Goal: Task Accomplishment & Management: Manage account settings

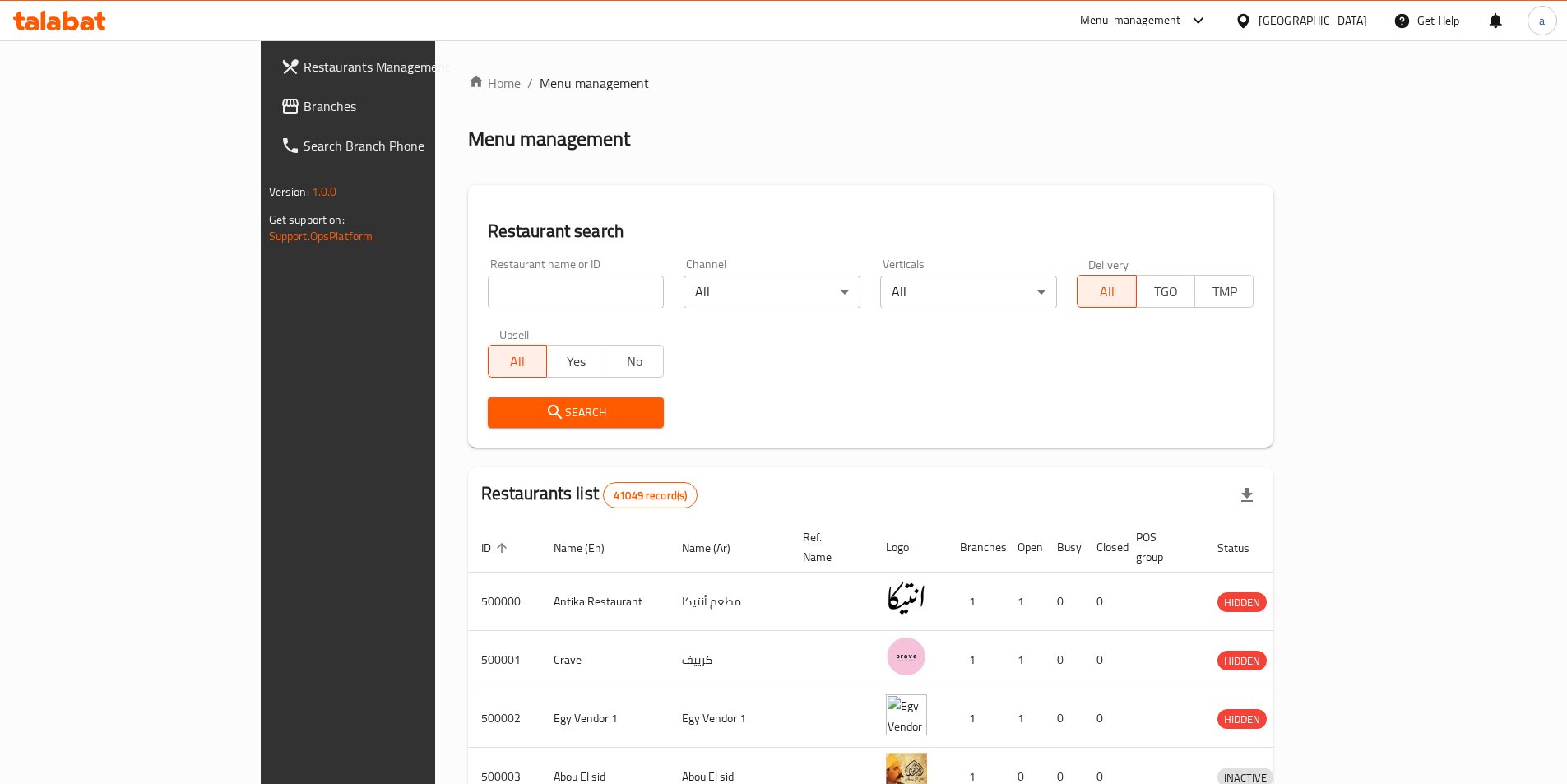
click at [1348, 24] on div "Egypt" at bounding box center [1312, 20] width 108 height 18
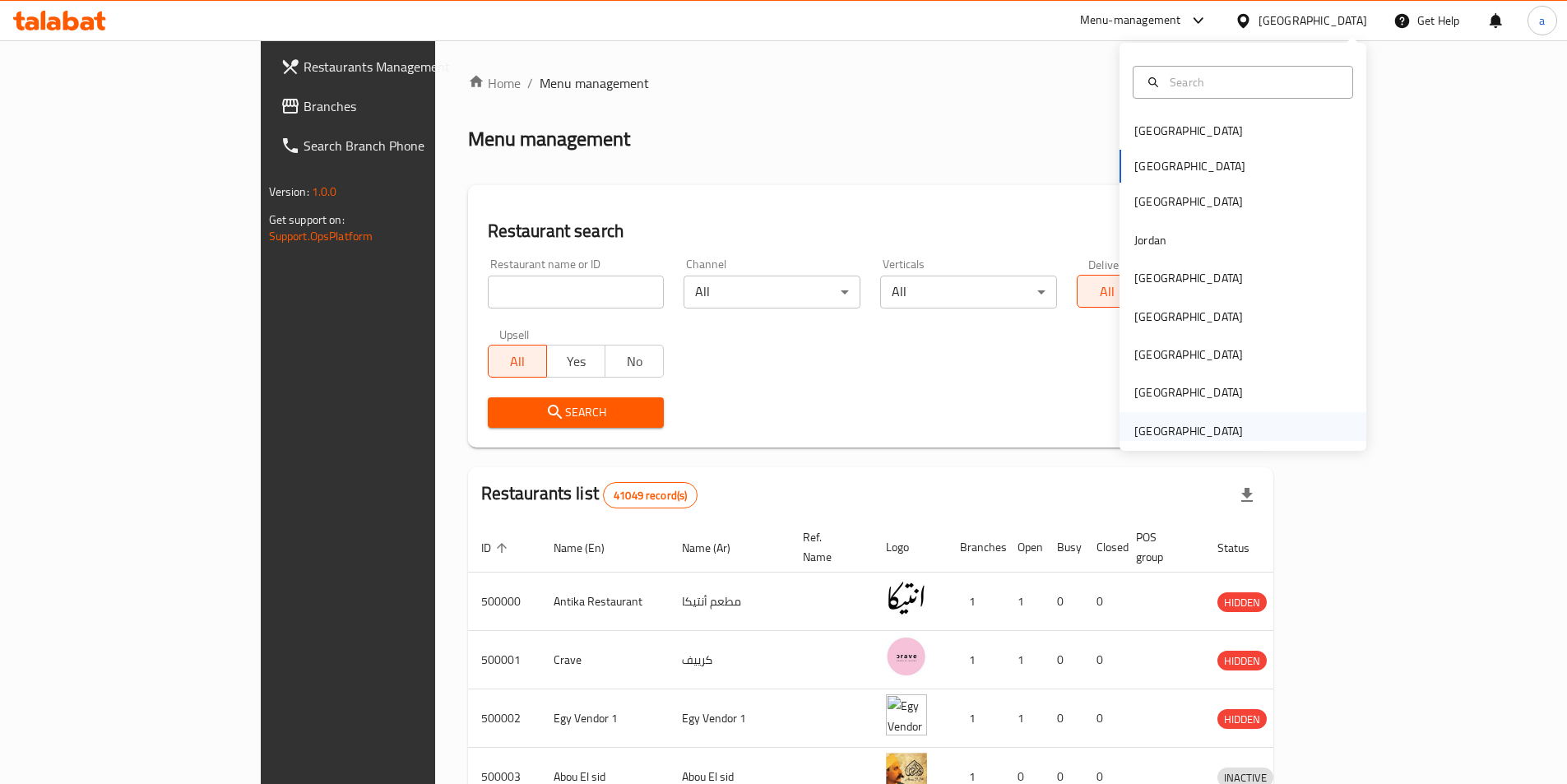
click at [1186, 425] on div "[GEOGRAPHIC_DATA]" at bounding box center [1188, 430] width 108 height 18
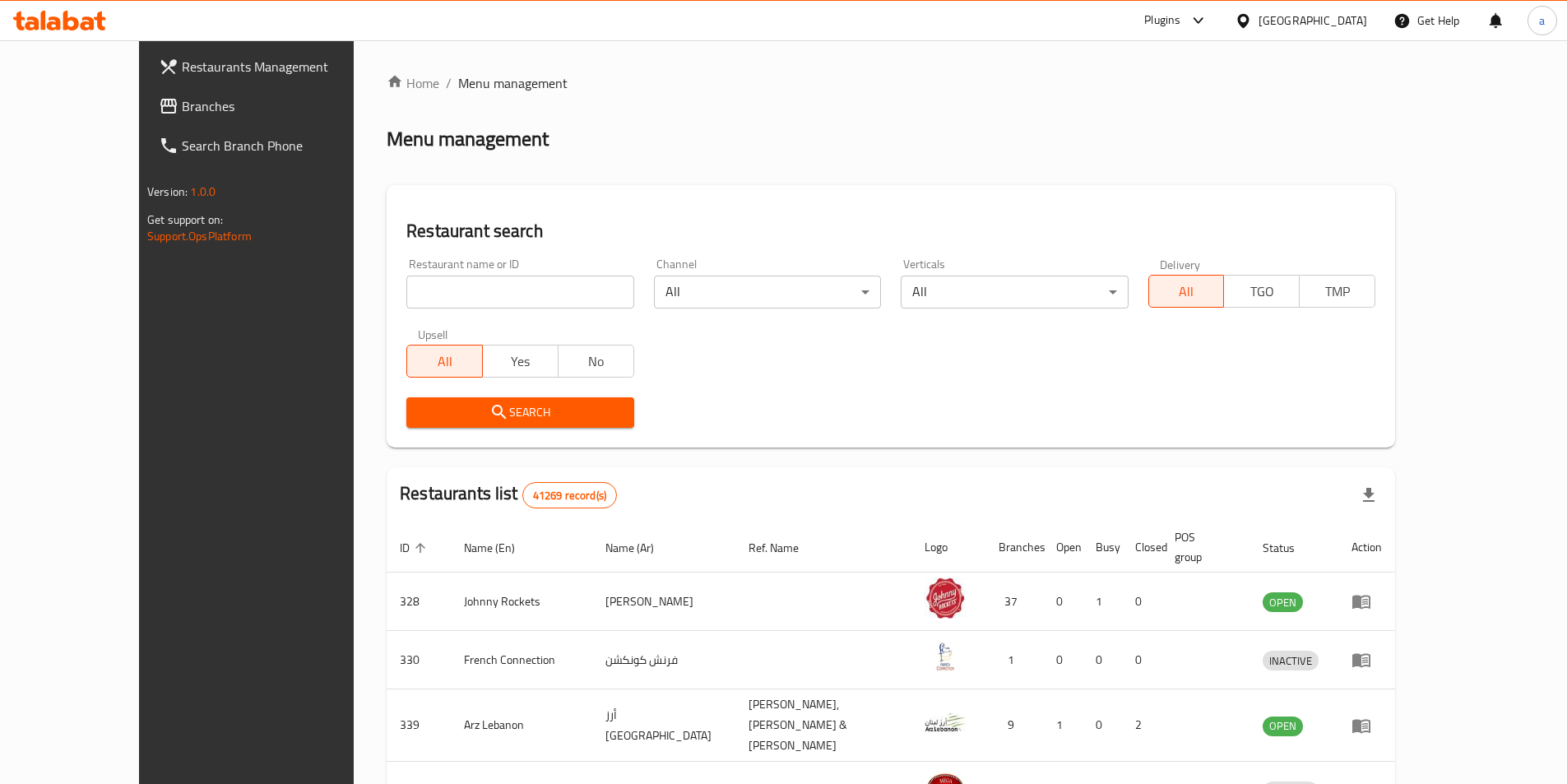
click at [182, 99] on span "Branches" at bounding box center [284, 106] width 205 height 20
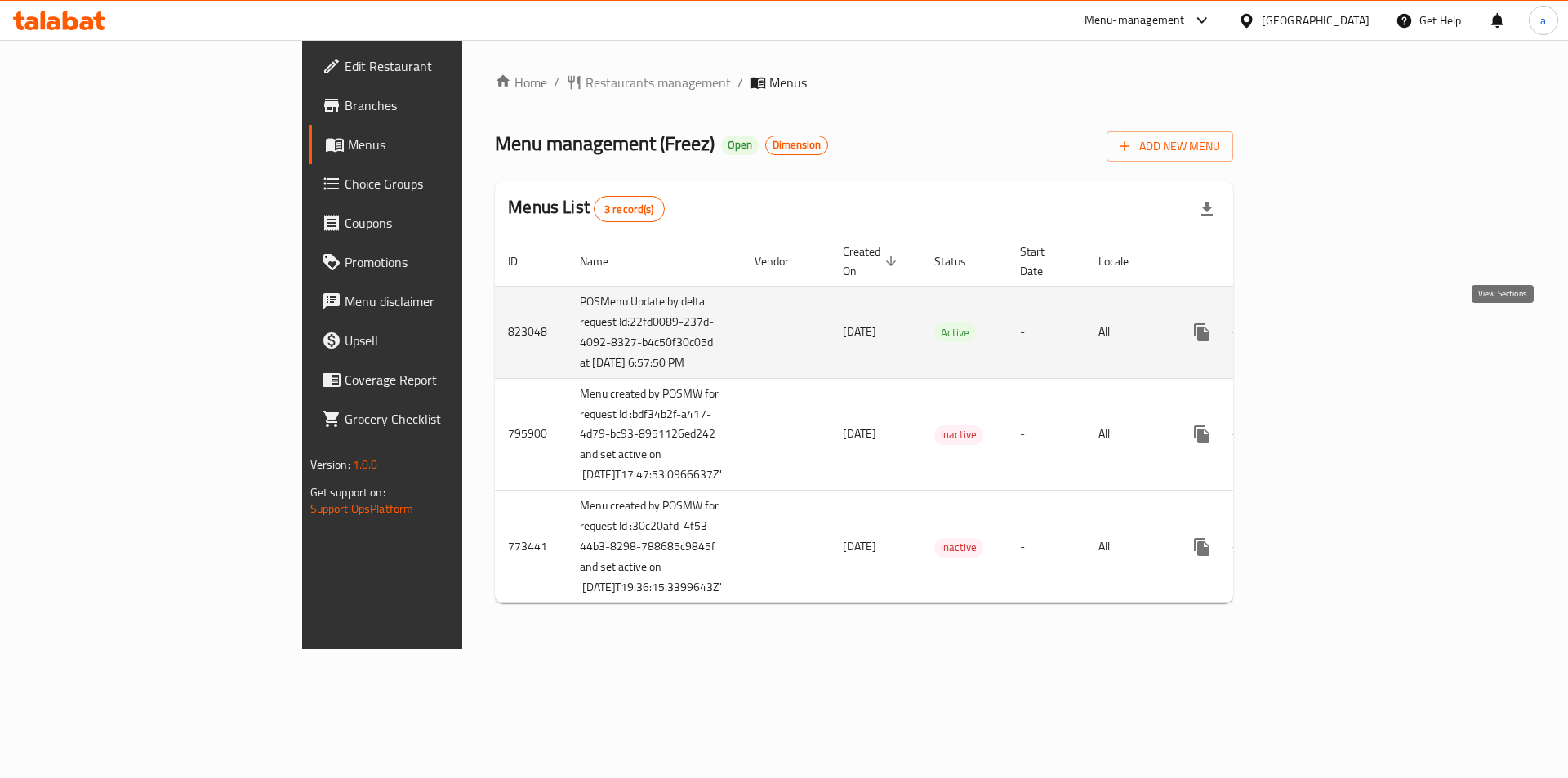
click at [1340, 350] on link "enhanced table" at bounding box center [1319, 332] width 39 height 39
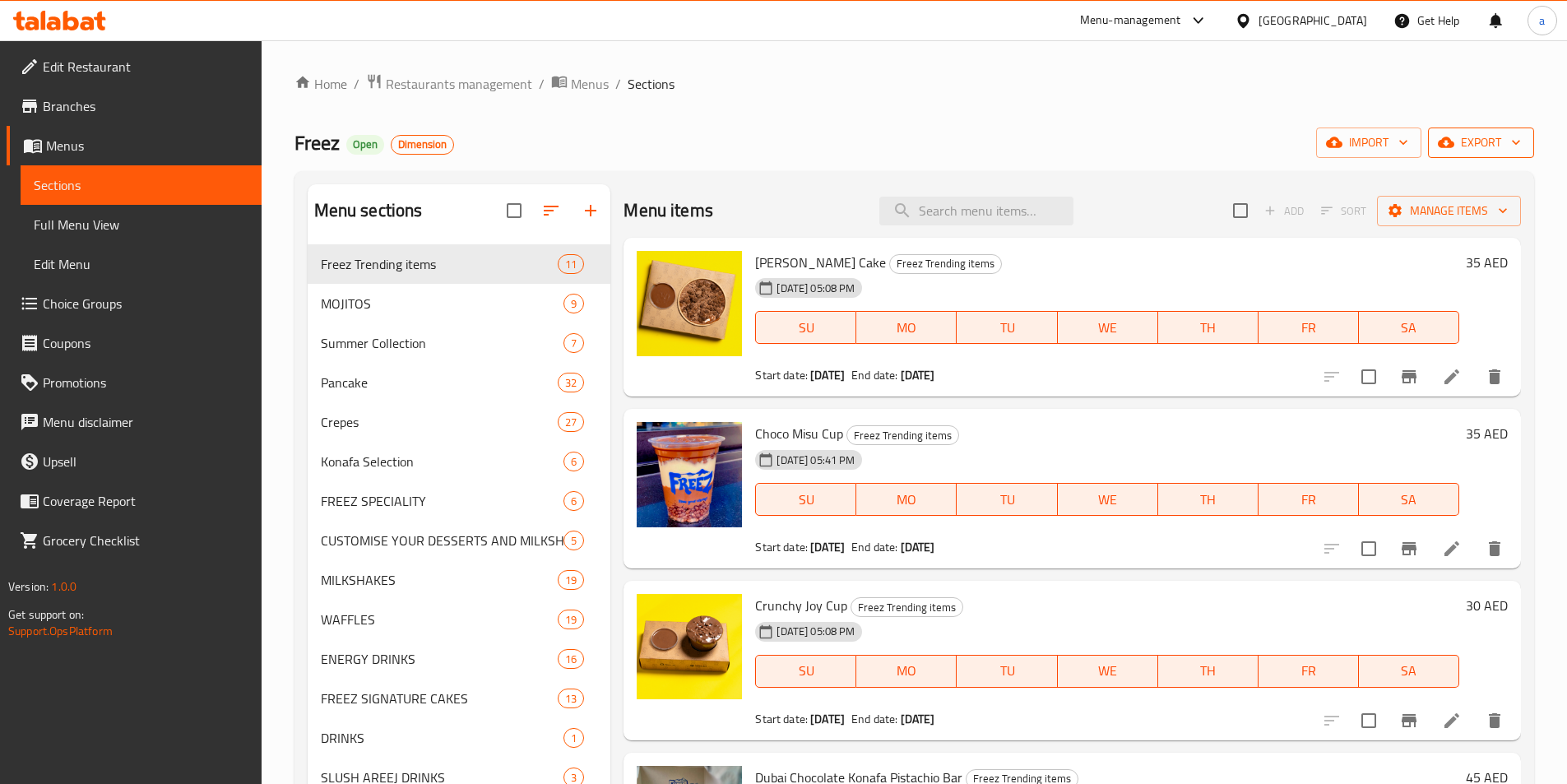
click at [1462, 153] on span "export" at bounding box center [1482, 142] width 80 height 20
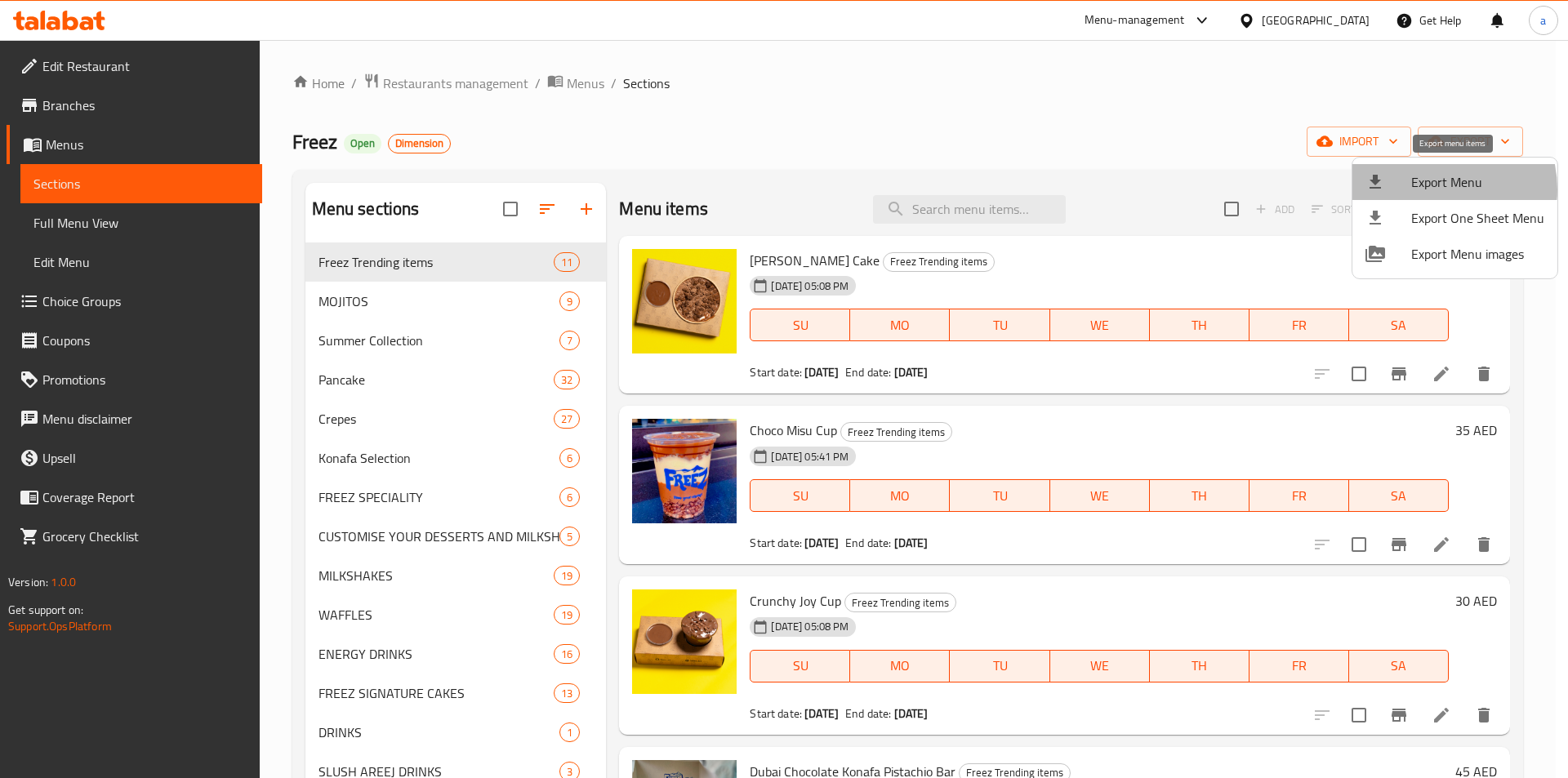
click at [1428, 189] on span "Export Menu" at bounding box center [1477, 182] width 133 height 19
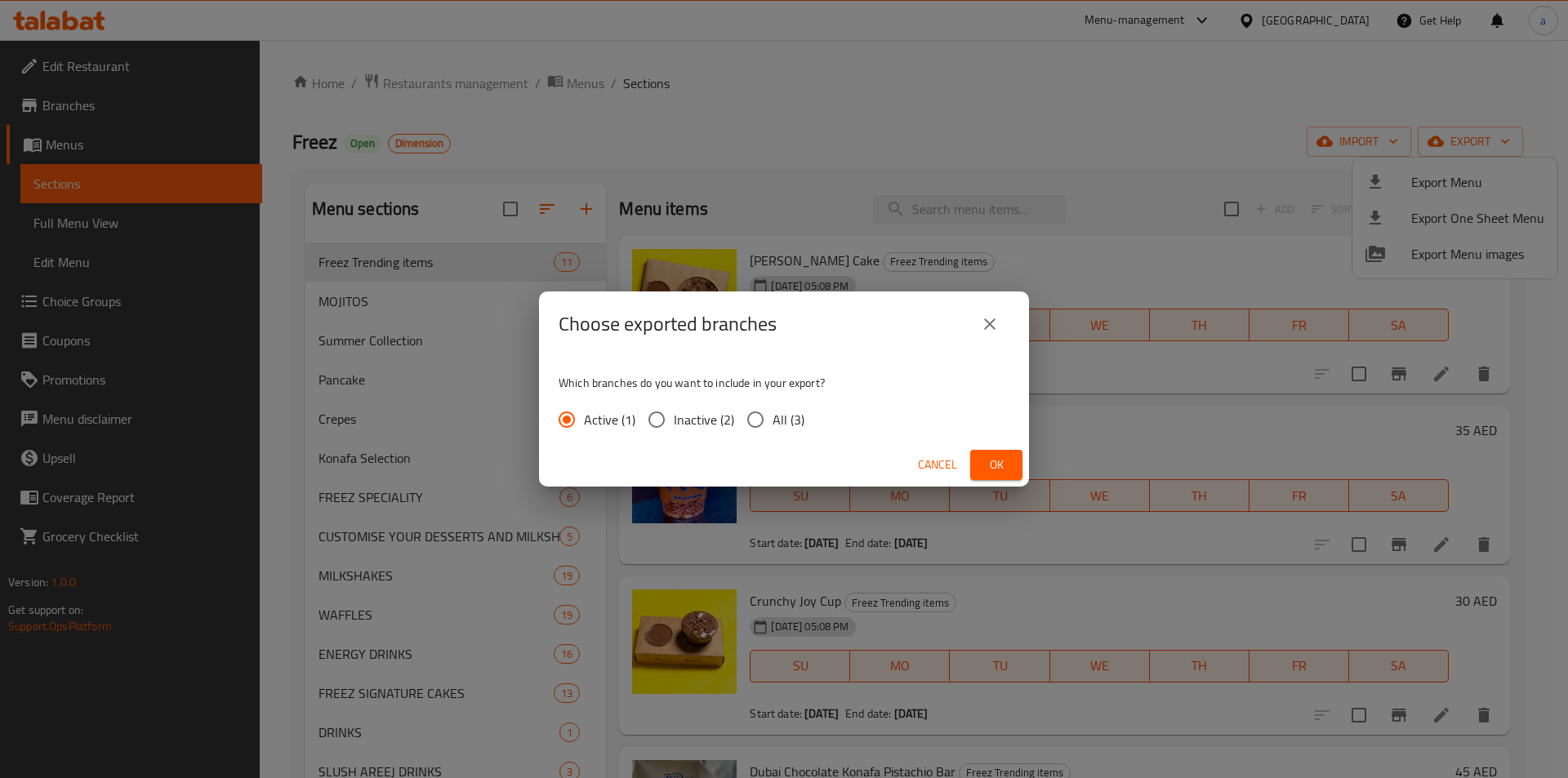
click at [765, 425] on input "All (3)" at bounding box center [755, 419] width 35 height 35
radio input "true"
click at [1007, 469] on span "Ok" at bounding box center [996, 464] width 26 height 20
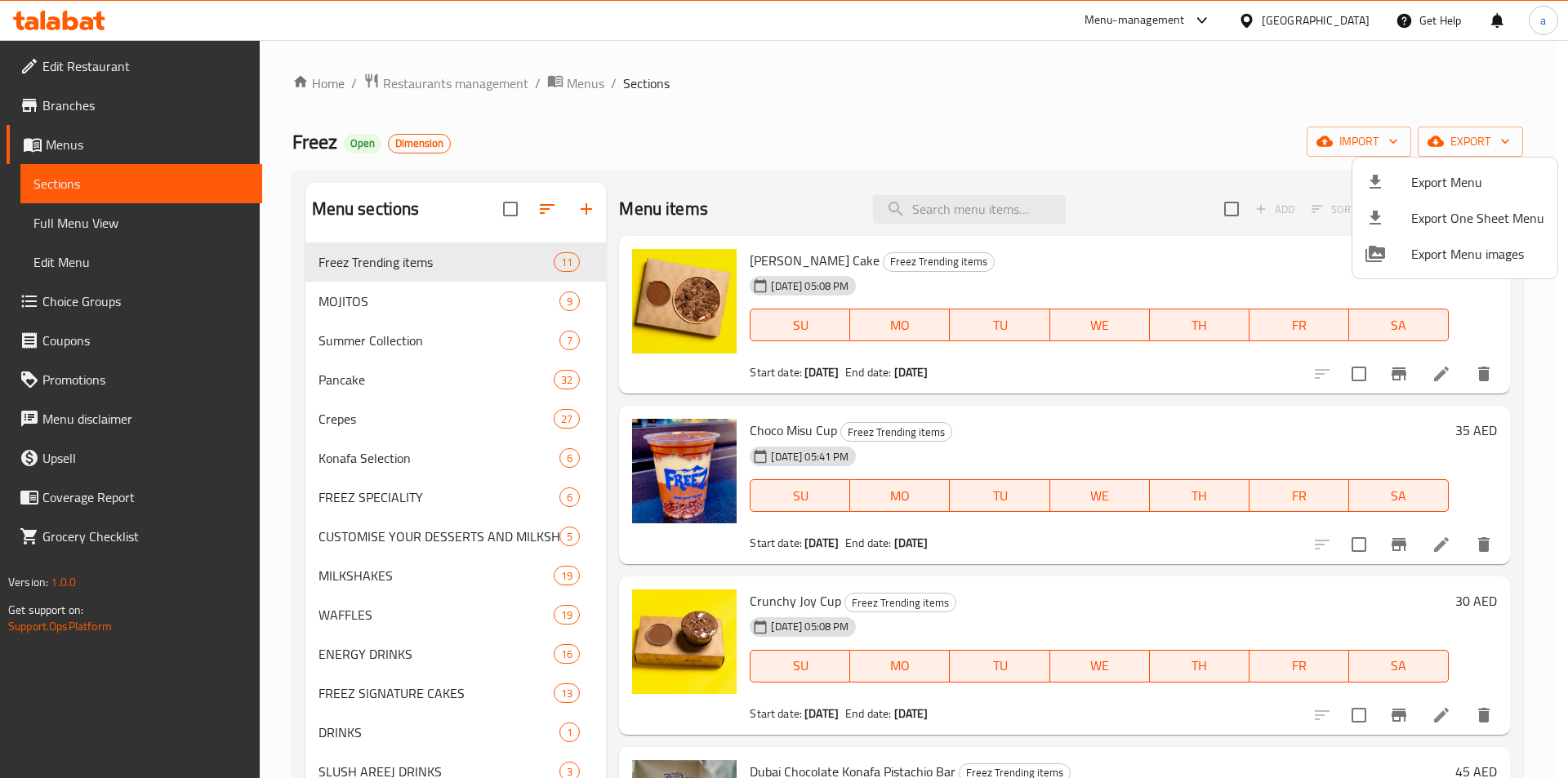
click at [135, 58] on div at bounding box center [784, 389] width 1568 height 778
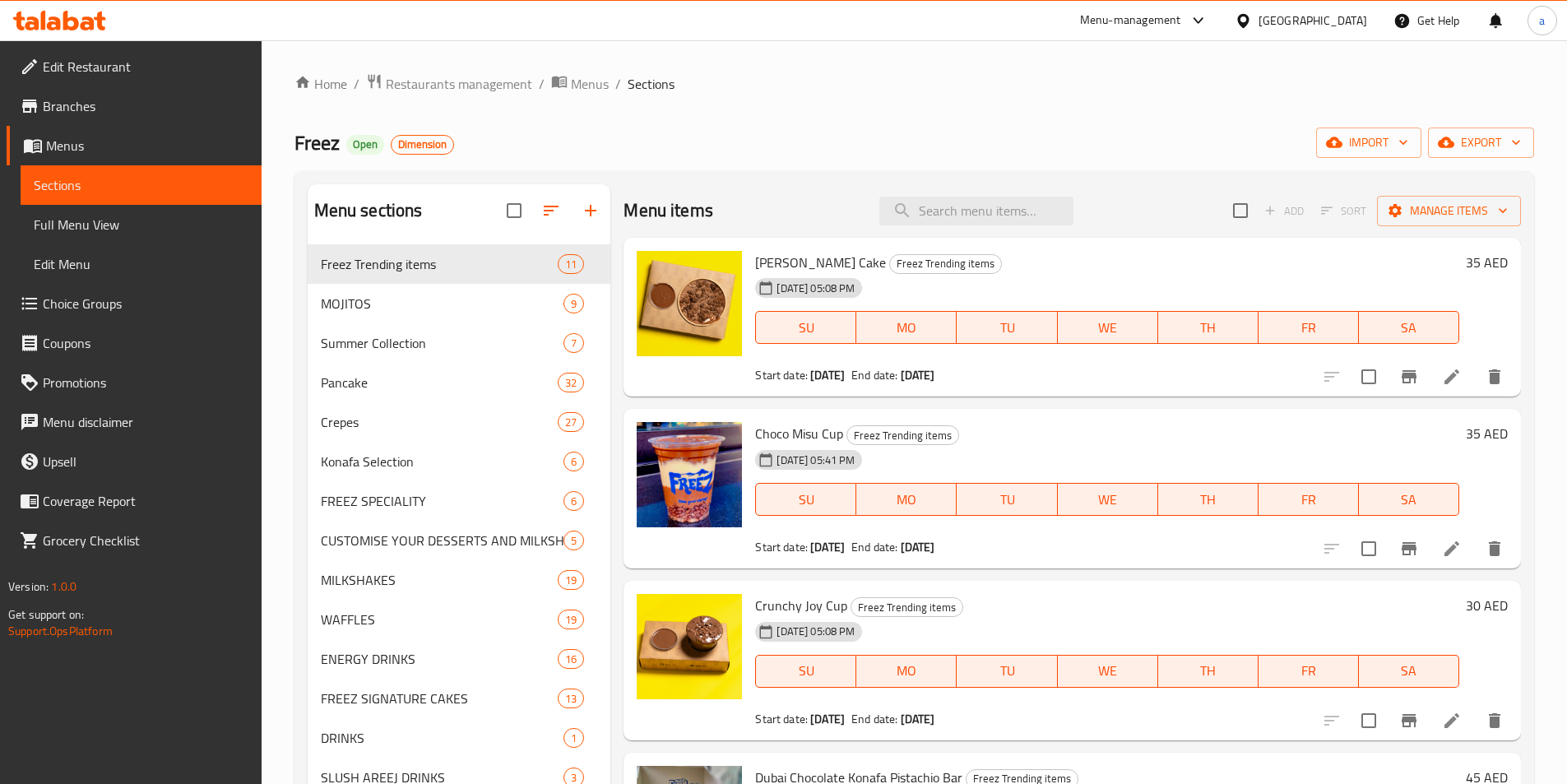
click at [142, 66] on span "Edit Restaurant" at bounding box center [145, 66] width 205 height 20
